Goal: Find specific page/section: Find specific page/section

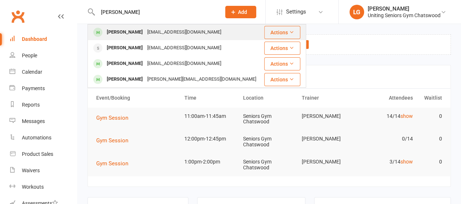
type input "[PERSON_NAME]"
click at [122, 29] on div "[PERSON_NAME]" at bounding box center [125, 32] width 40 height 11
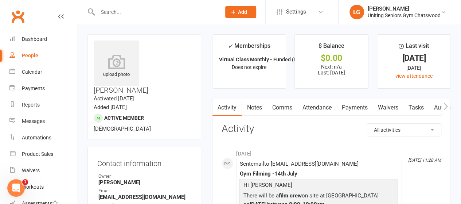
click at [139, 14] on input "text" at bounding box center [155, 12] width 120 height 10
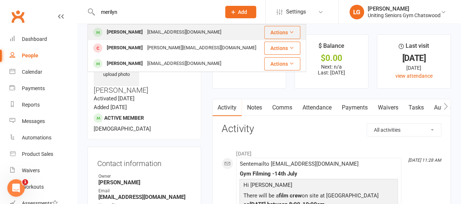
type input "merilyn"
click at [145, 29] on div "[EMAIL_ADDRESS][DOMAIN_NAME]" at bounding box center [184, 32] width 78 height 11
